Goal: Task Accomplishment & Management: Manage account settings

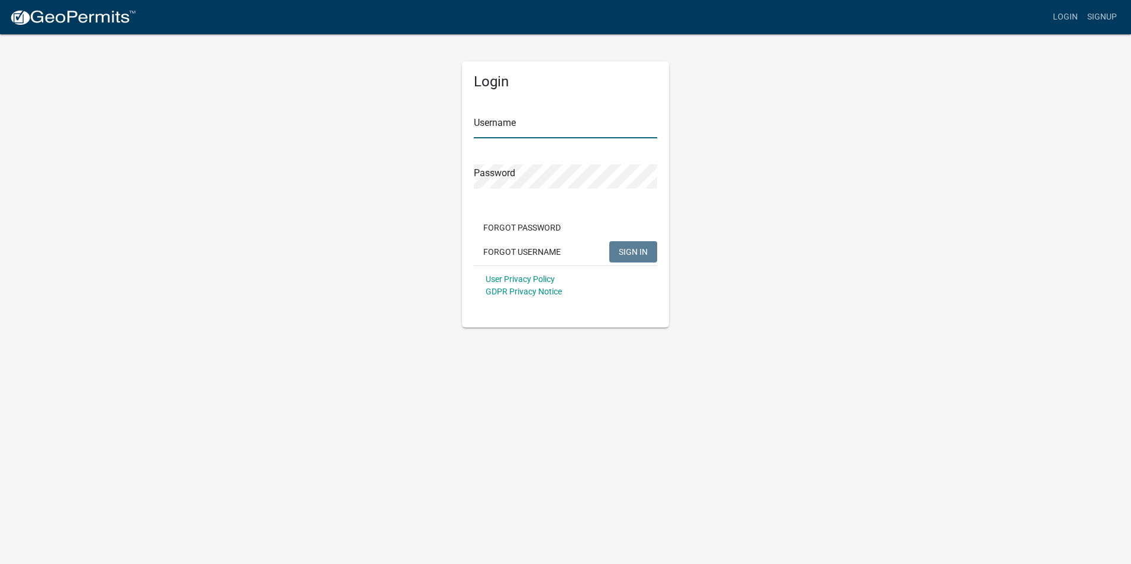
type input "IESResi"
click at [623, 250] on span "SIGN IN" at bounding box center [633, 251] width 29 height 9
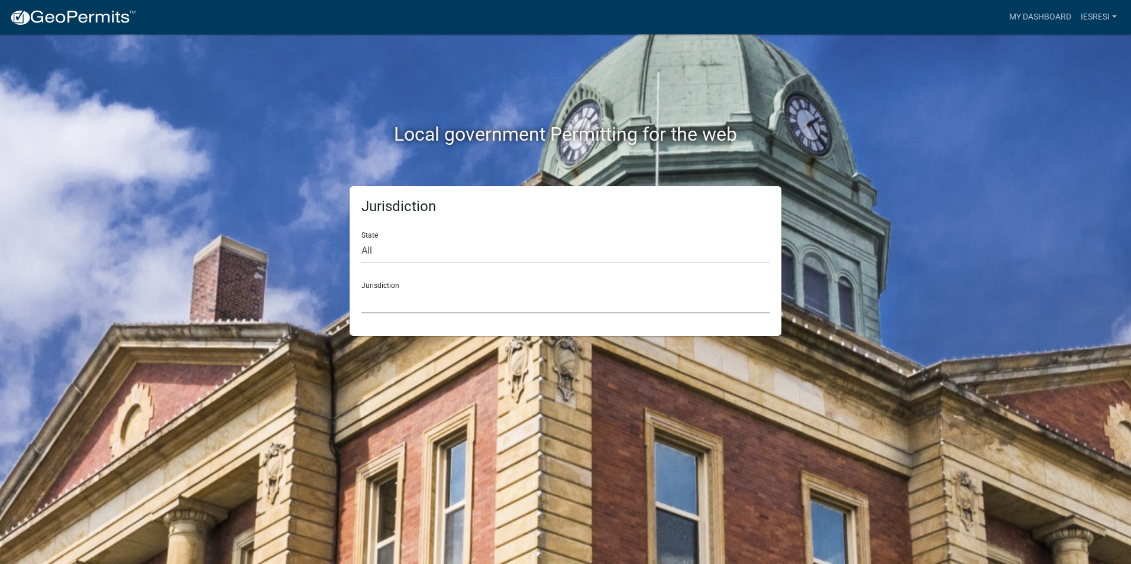
click at [490, 305] on select "[GEOGRAPHIC_DATA], [US_STATE] [GEOGRAPHIC_DATA], [US_STATE][PERSON_NAME][GEOGRA…" at bounding box center [565, 301] width 408 height 24
click at [1085, 22] on link "IESResi" at bounding box center [1099, 17] width 46 height 22
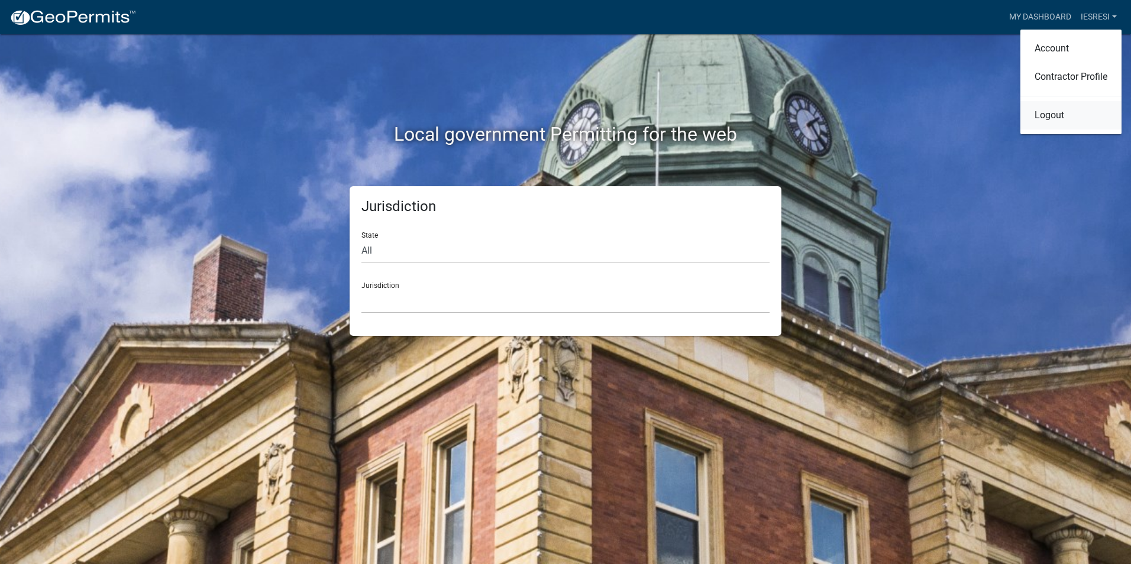
click at [1068, 119] on link "Logout" at bounding box center [1070, 115] width 101 height 28
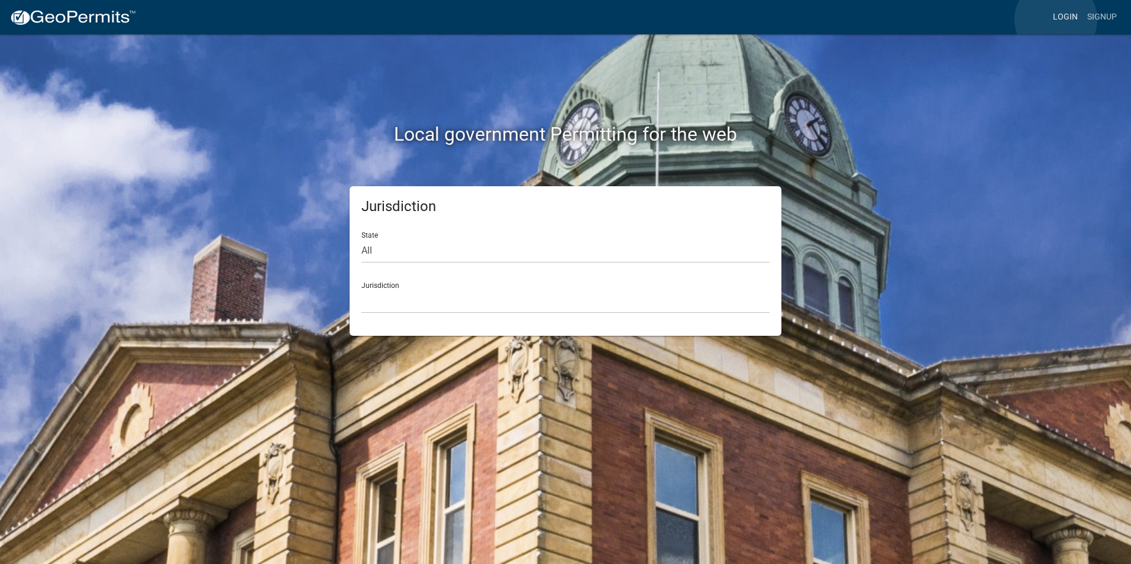
click at [1056, 20] on link "Login" at bounding box center [1065, 17] width 34 height 22
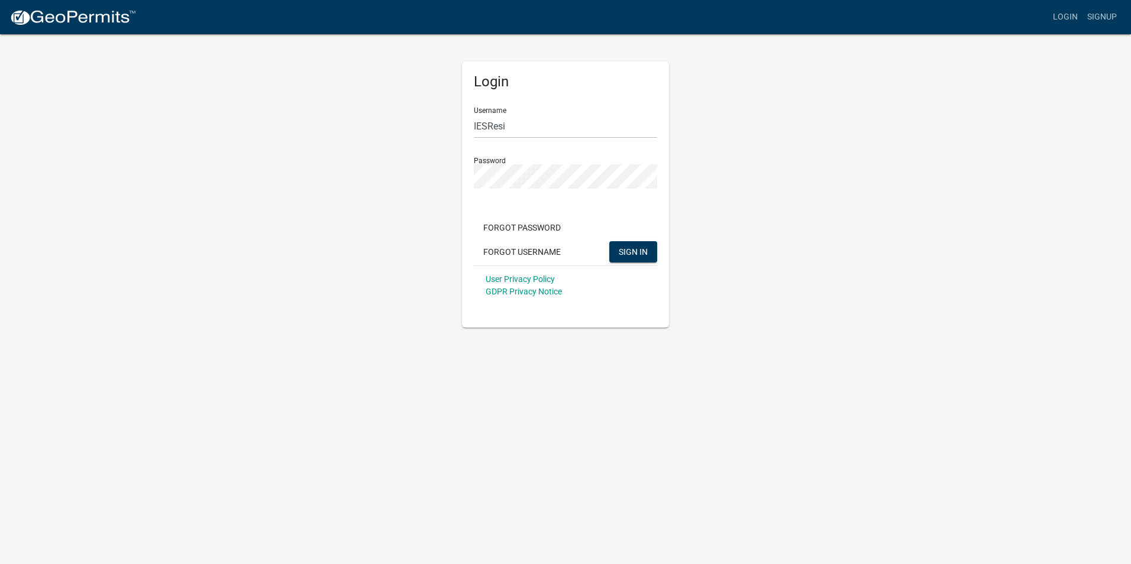
click at [510, 112] on div "Username IESResi" at bounding box center [565, 118] width 183 height 41
click at [521, 129] on input "IESResi" at bounding box center [565, 126] width 183 height 24
type input "BabakNoory"
click at [633, 250] on span "SIGN IN" at bounding box center [633, 251] width 29 height 9
